Goal: Navigation & Orientation: Find specific page/section

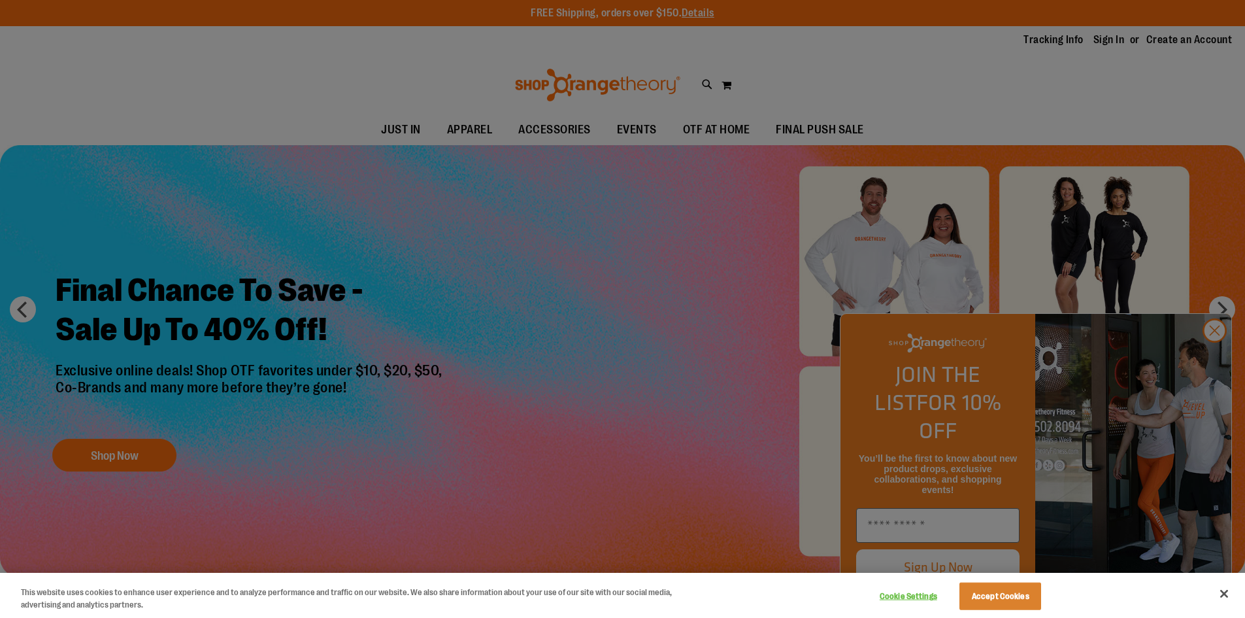
click at [1219, 361] on div at bounding box center [622, 309] width 1245 height 618
click at [1215, 360] on div at bounding box center [622, 309] width 1245 height 618
click at [983, 594] on button "Accept Cookies" at bounding box center [1001, 595] width 82 height 27
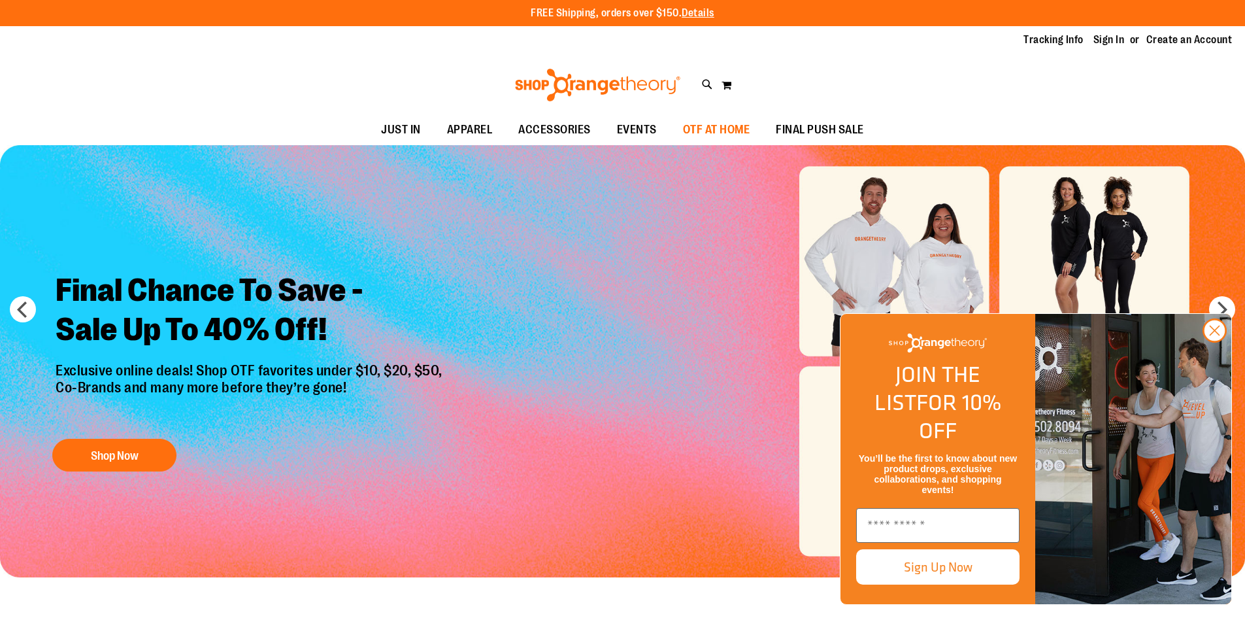
click at [720, 135] on span "OTF AT HOME" at bounding box center [716, 129] width 67 height 29
click at [1215, 335] on icon "Close dialog" at bounding box center [1215, 330] width 9 height 9
